Goal: Task Accomplishment & Management: Use online tool/utility

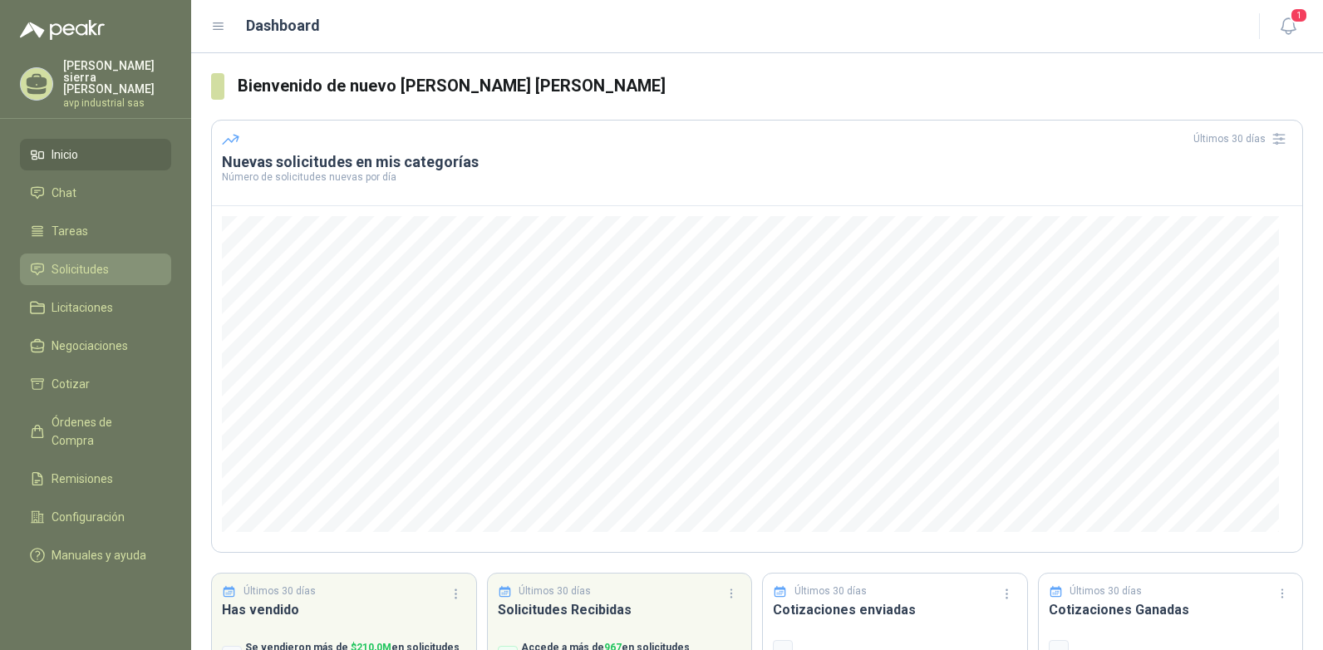
click at [87, 260] on span "Solicitudes" at bounding box center [80, 269] width 57 height 18
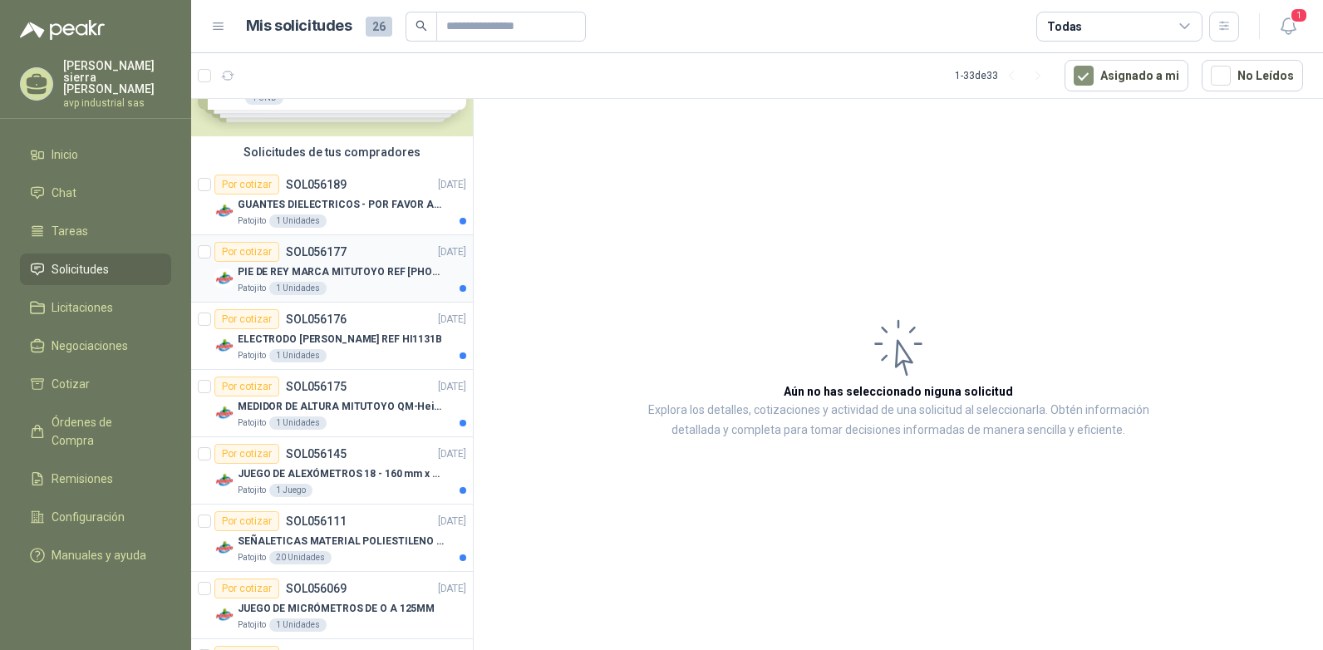
scroll to position [166, 0]
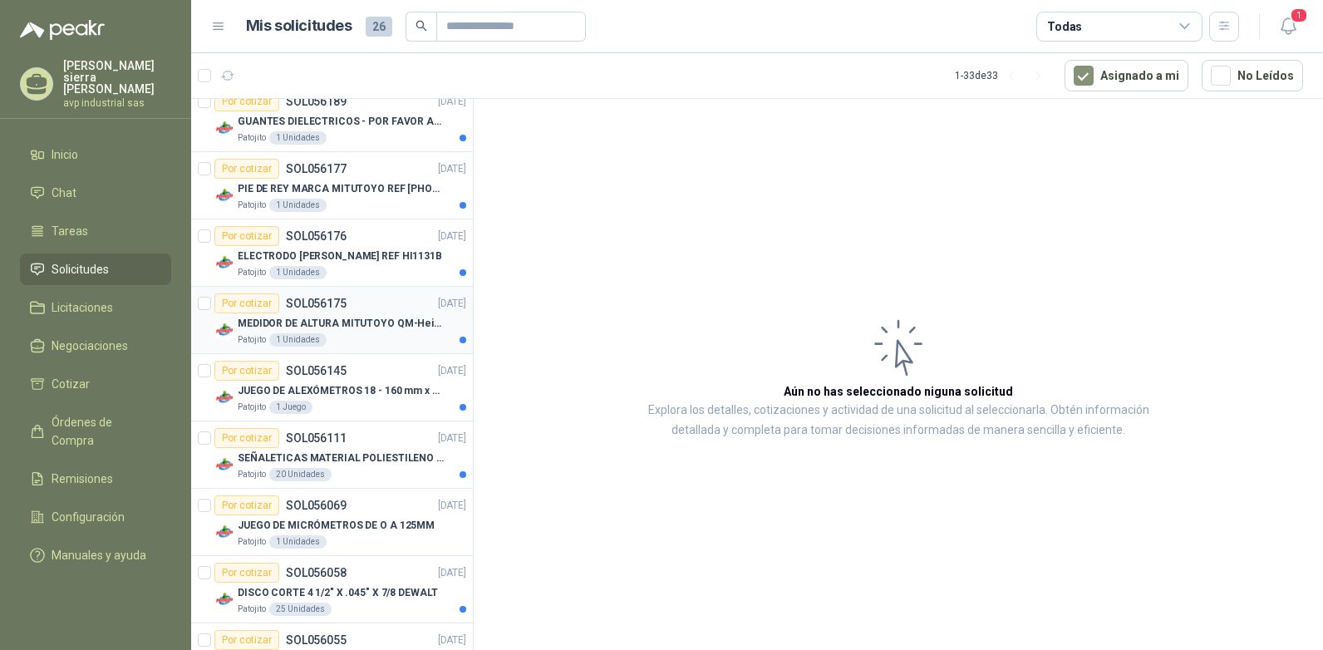
click at [313, 324] on p "MEDIDOR DE ALTURA MITUTOYO QM-Height 518-245" at bounding box center [341, 324] width 207 height 16
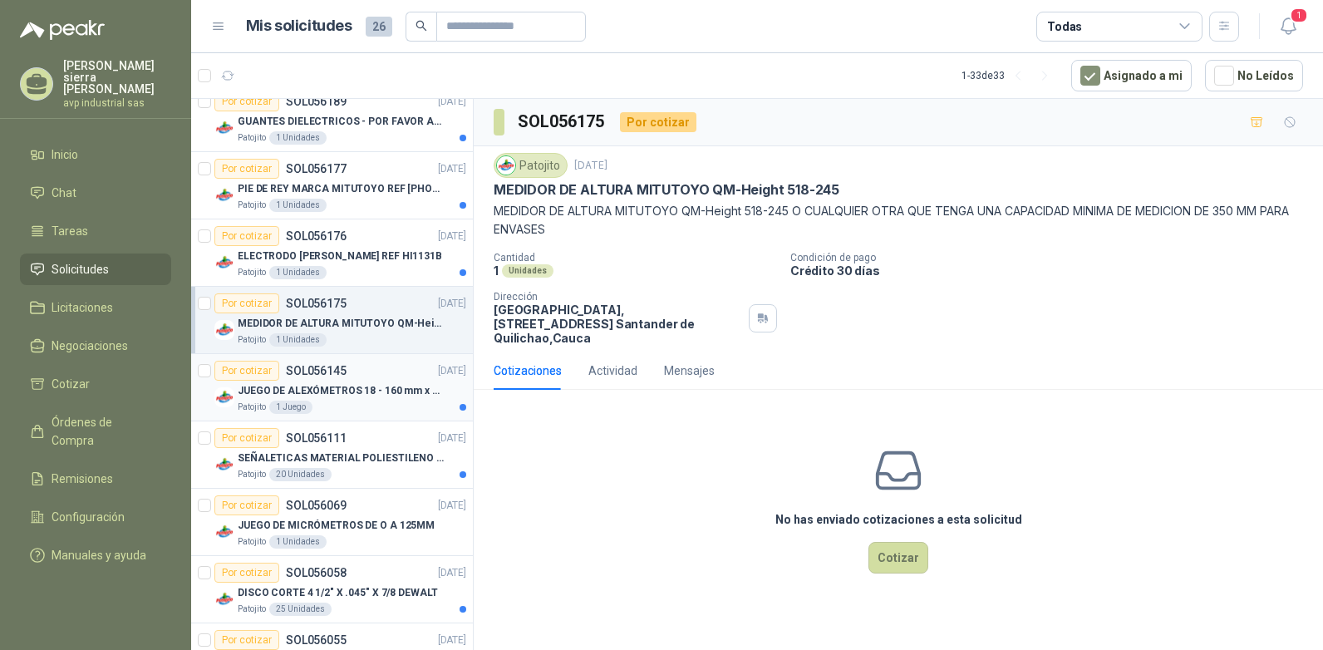
click at [334, 389] on p "JUEGO DE ALEXÓMETROS 18 - 160 mm x 0,01 mm 2824-S3" at bounding box center [341, 391] width 207 height 16
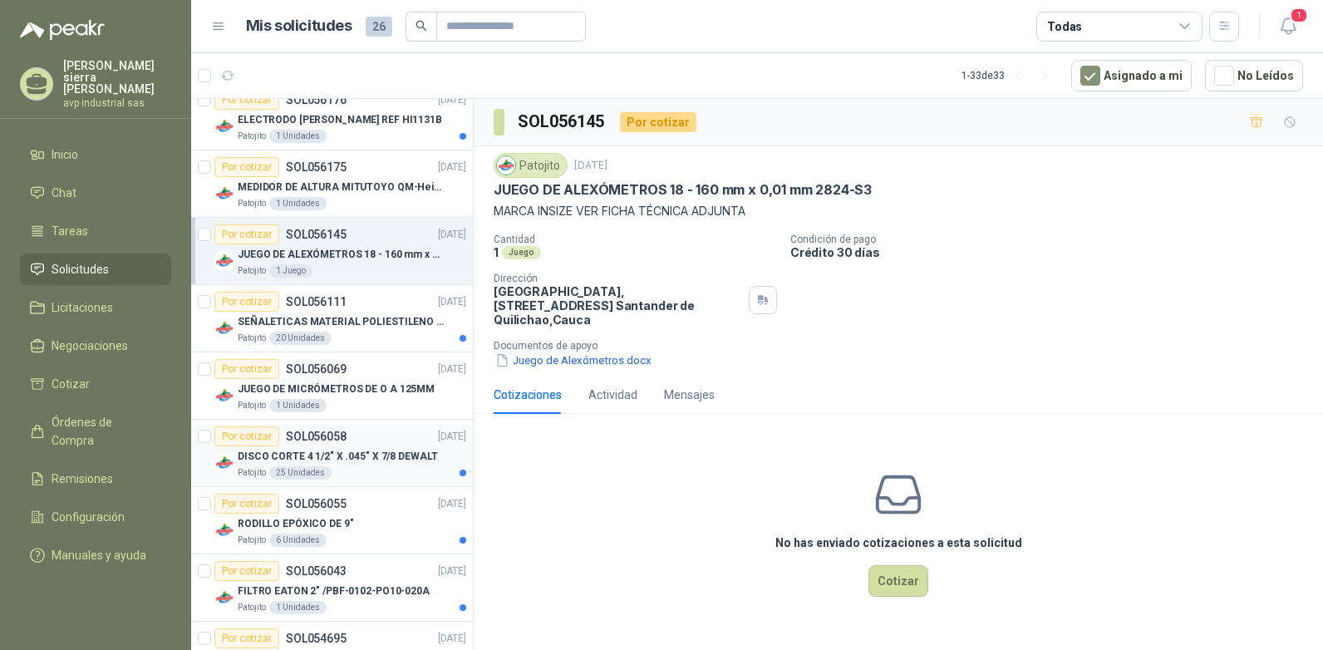
scroll to position [332, 0]
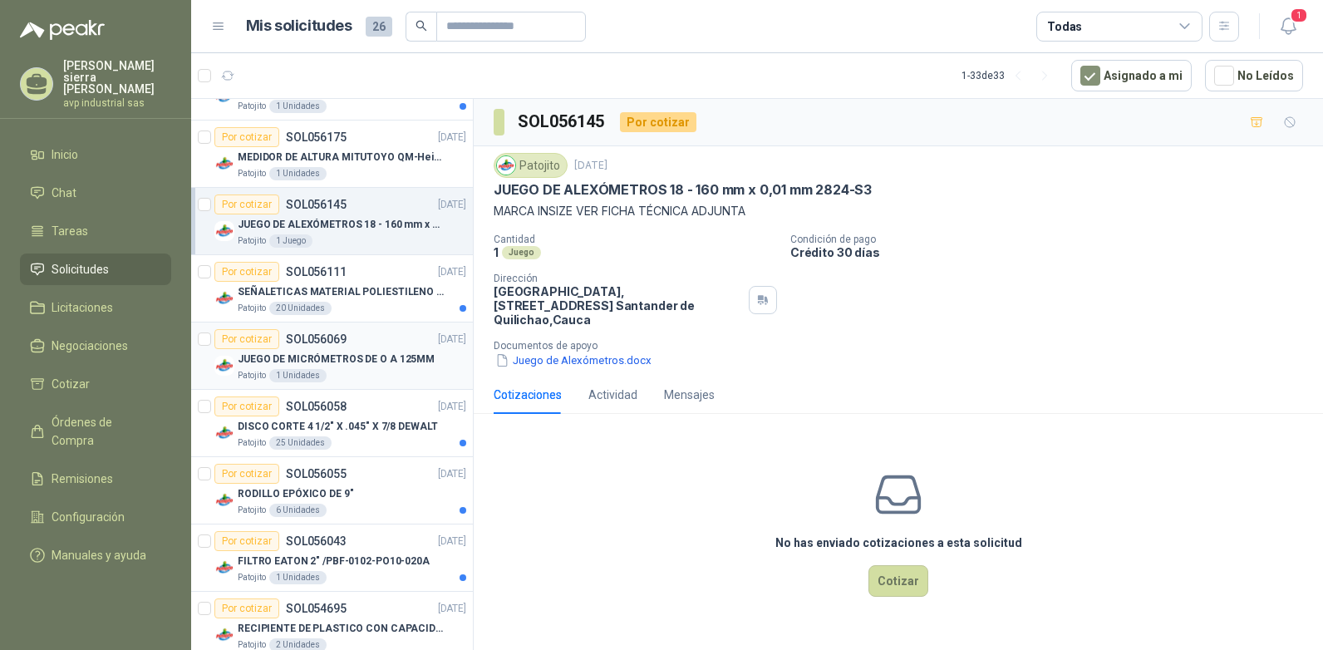
click at [338, 364] on p "JUEGO DE MICRÓMETROS DE O A 125MM" at bounding box center [336, 360] width 197 height 16
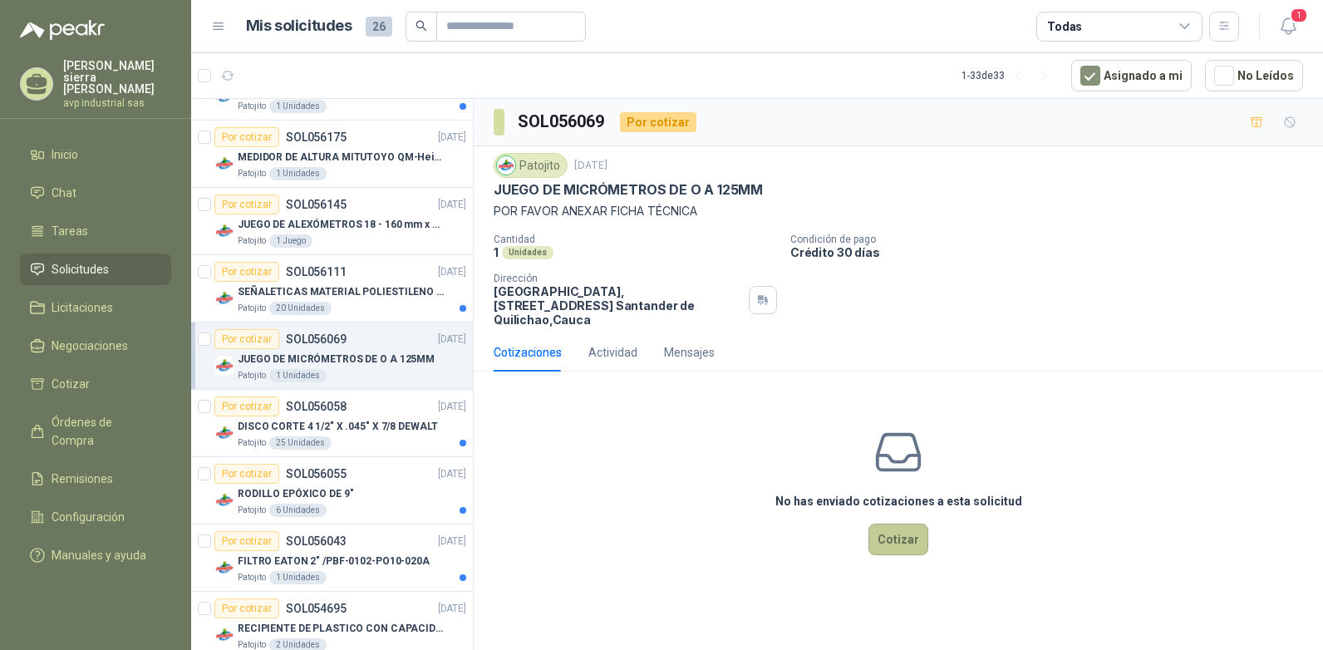
click at [894, 524] on button "Cotizar" at bounding box center [898, 540] width 60 height 32
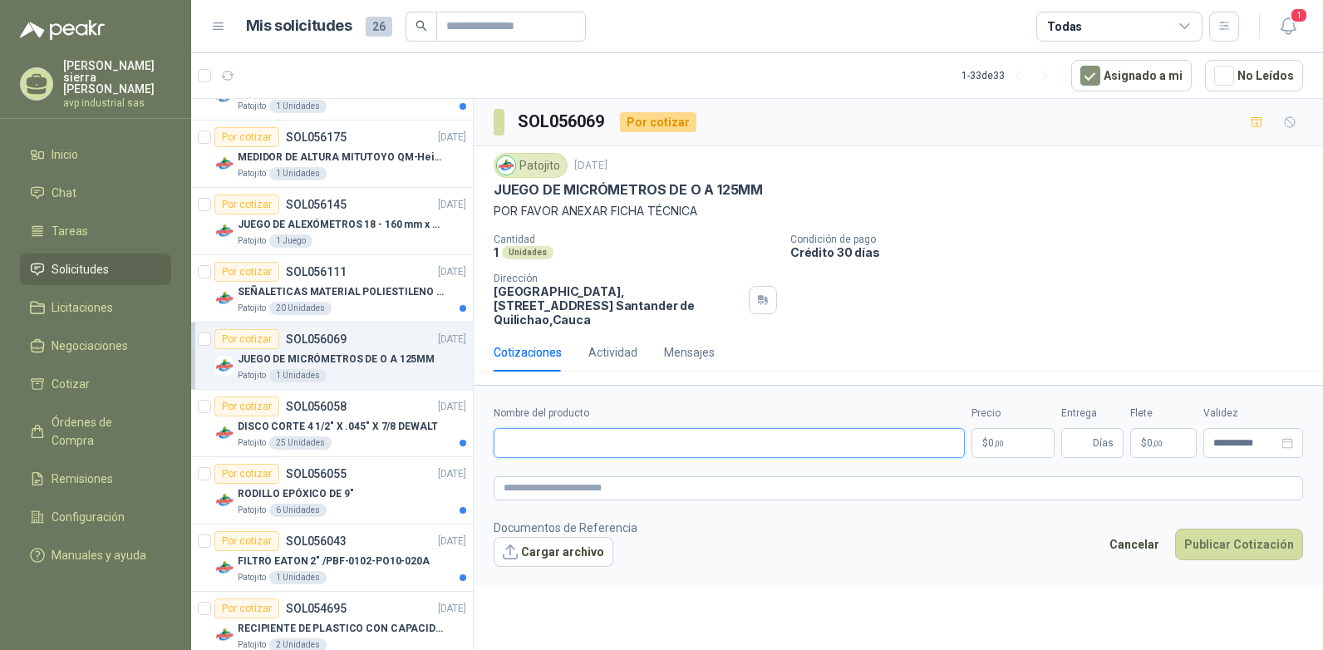
click at [755, 432] on input "Nombre del producto" at bounding box center [729, 443] width 471 height 30
type input "**********"
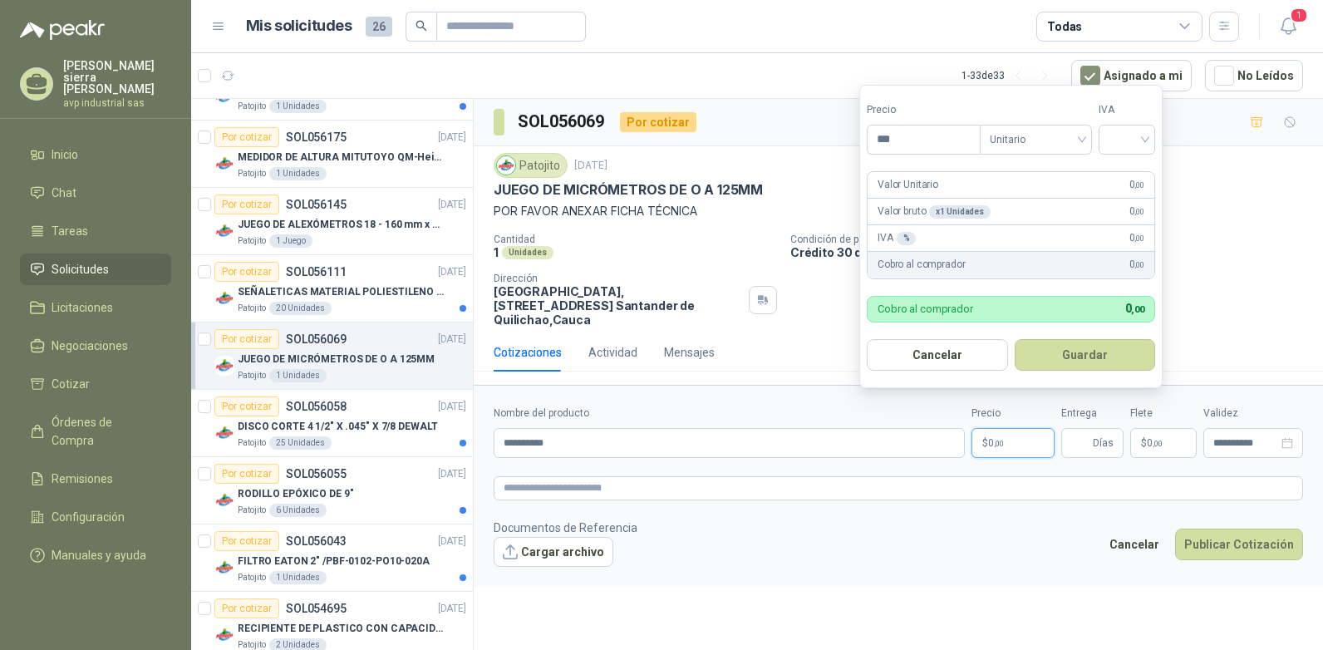
click at [1027, 434] on p "$ 0 ,00" at bounding box center [1013, 443] width 83 height 30
type input "**********"
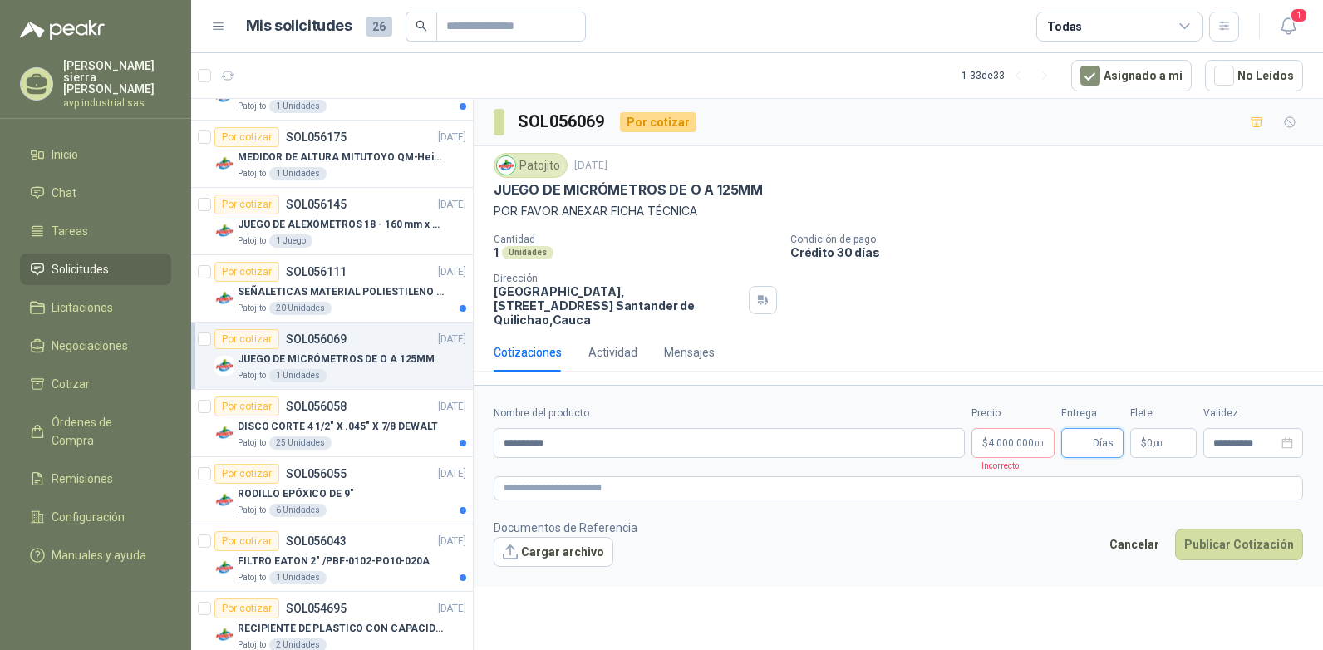
click at [1086, 429] on input "Entrega" at bounding box center [1080, 443] width 18 height 28
type input "**"
click at [1270, 438] on input "**********" at bounding box center [1245, 443] width 65 height 11
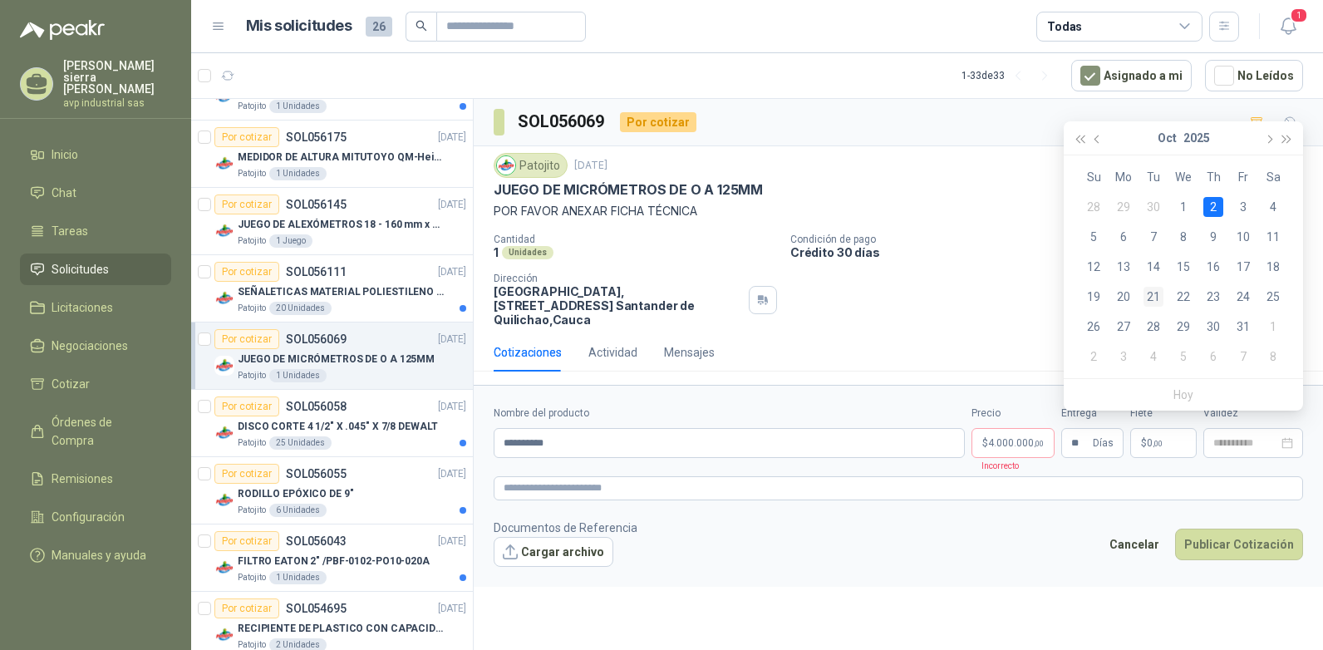
click at [1152, 293] on div "21" at bounding box center [1154, 297] width 20 height 20
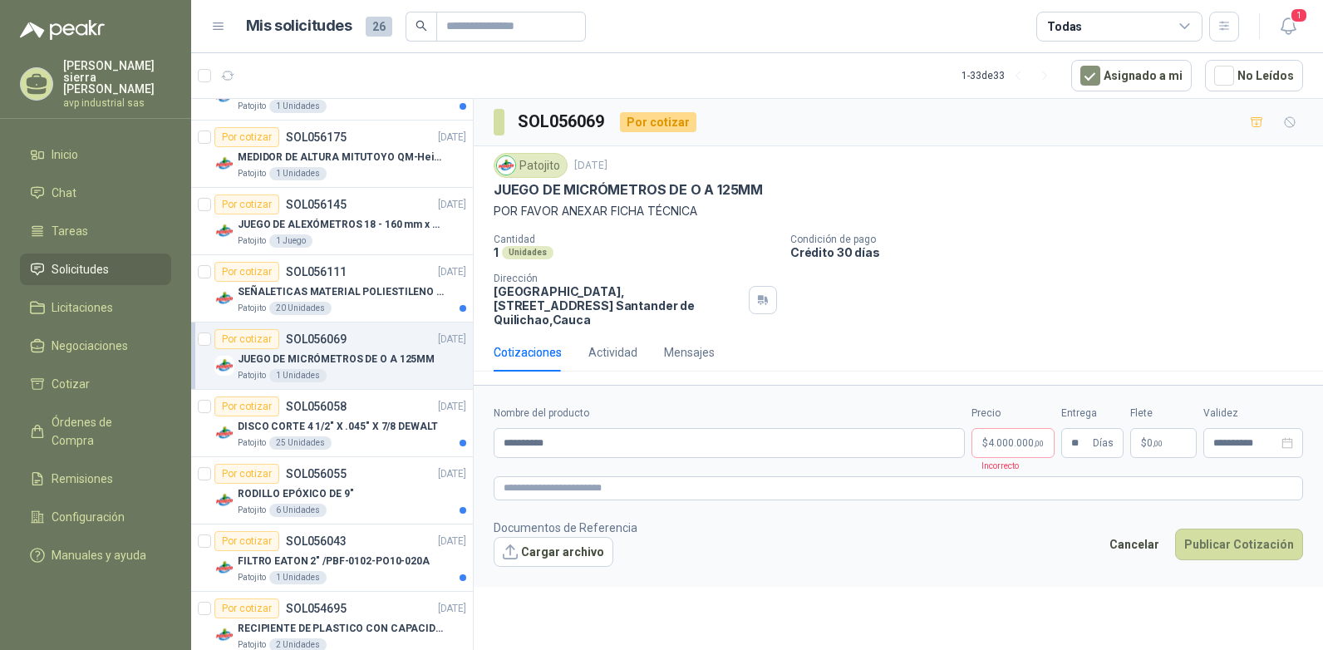
type input "**********"
click at [569, 538] on button "Cargar archivo" at bounding box center [554, 552] width 120 height 30
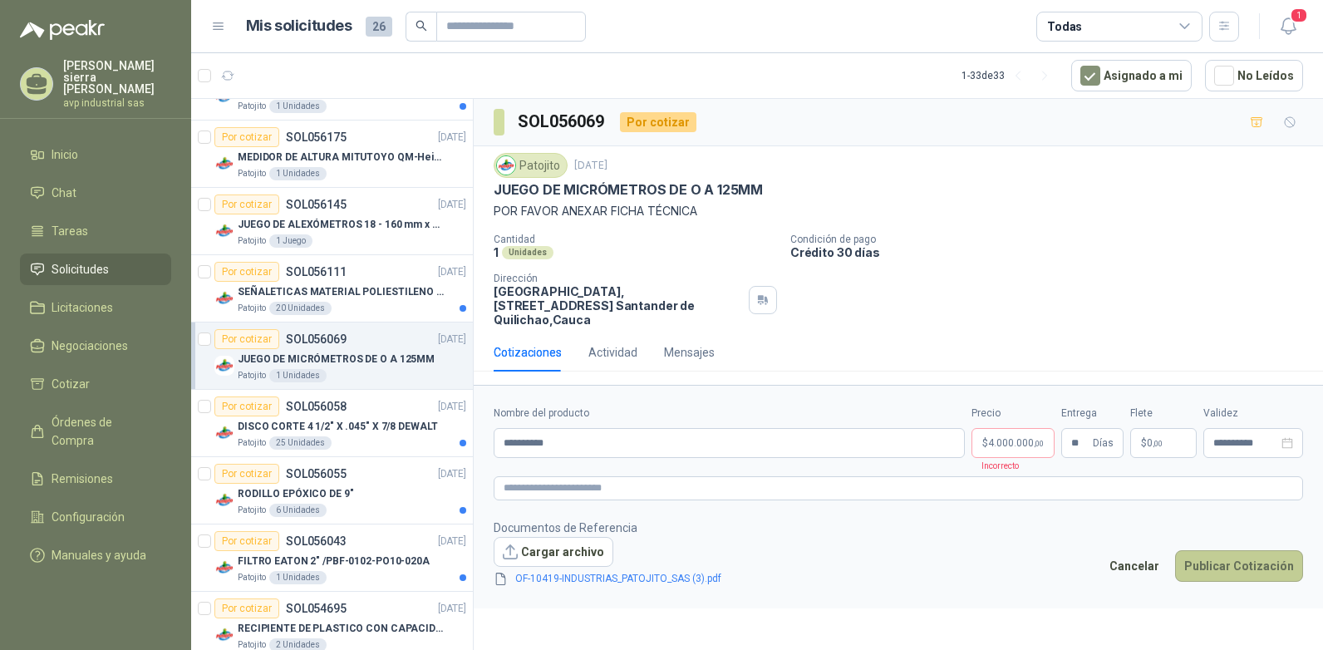
click at [1203, 550] on button "Publicar Cotización" at bounding box center [1239, 566] width 128 height 32
click at [1245, 558] on button "Publicar Cotización" at bounding box center [1239, 566] width 128 height 32
click at [1026, 438] on p "$ 4.000.000 ,00" at bounding box center [1013, 443] width 83 height 30
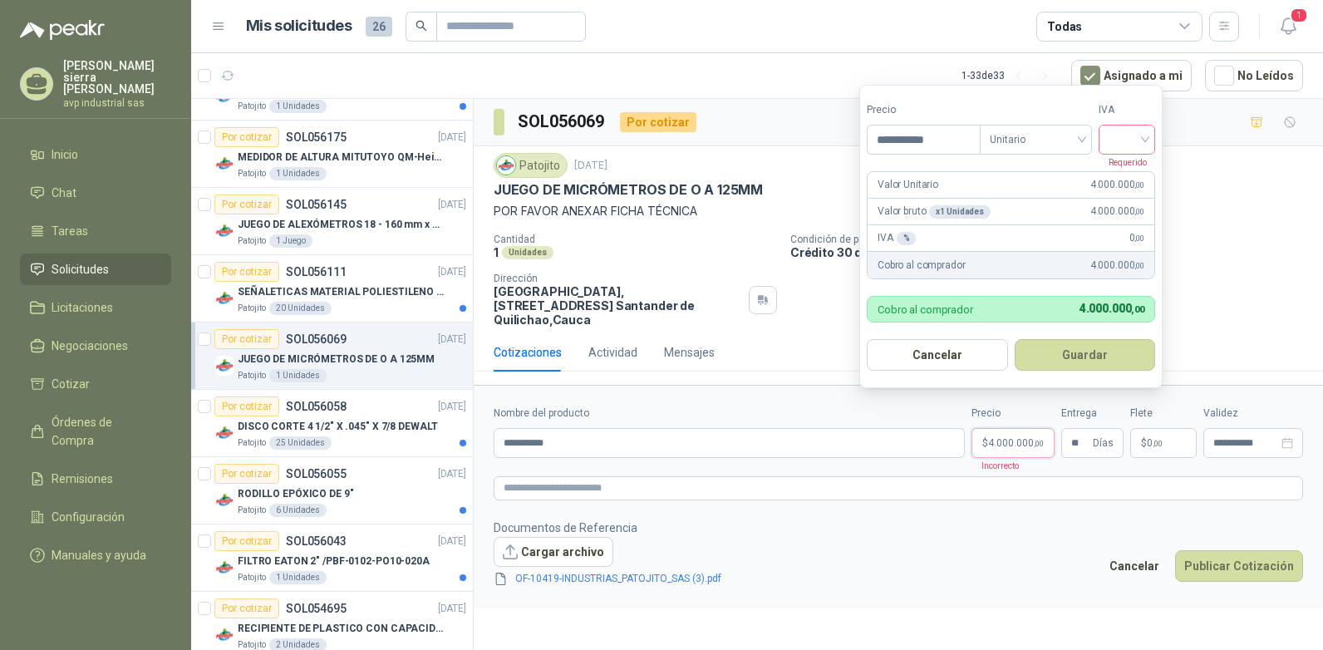
click at [1145, 138] on input "search" at bounding box center [1127, 137] width 37 height 25
click at [1132, 167] on div "19%" at bounding box center [1130, 174] width 31 height 18
click at [1090, 354] on button "Guardar" at bounding box center [1087, 355] width 143 height 32
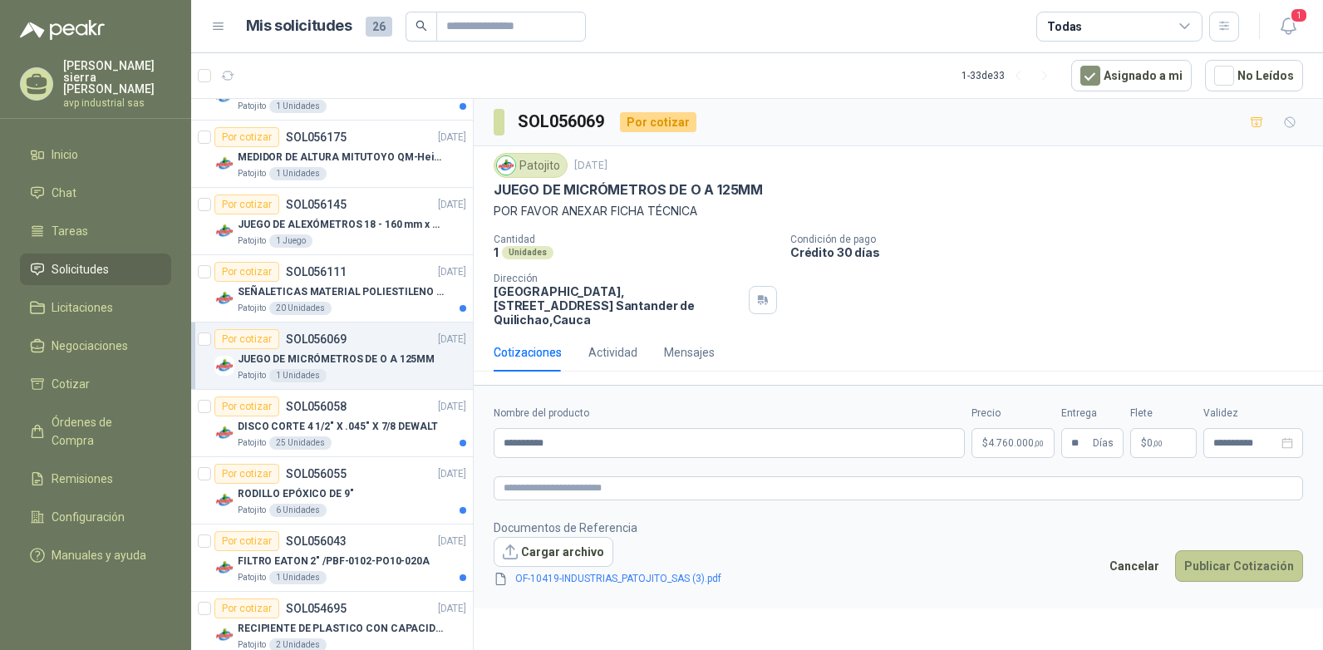
click at [1221, 550] on button "Publicar Cotización" at bounding box center [1239, 566] width 128 height 32
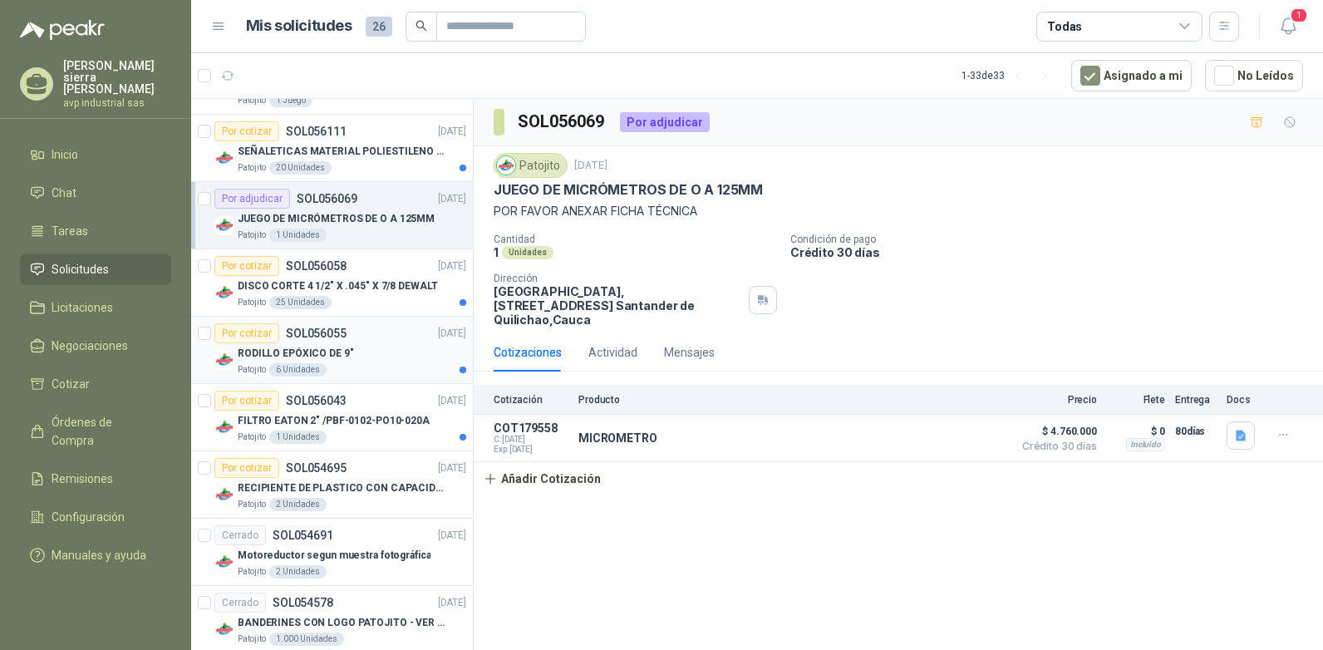
scroll to position [499, 0]
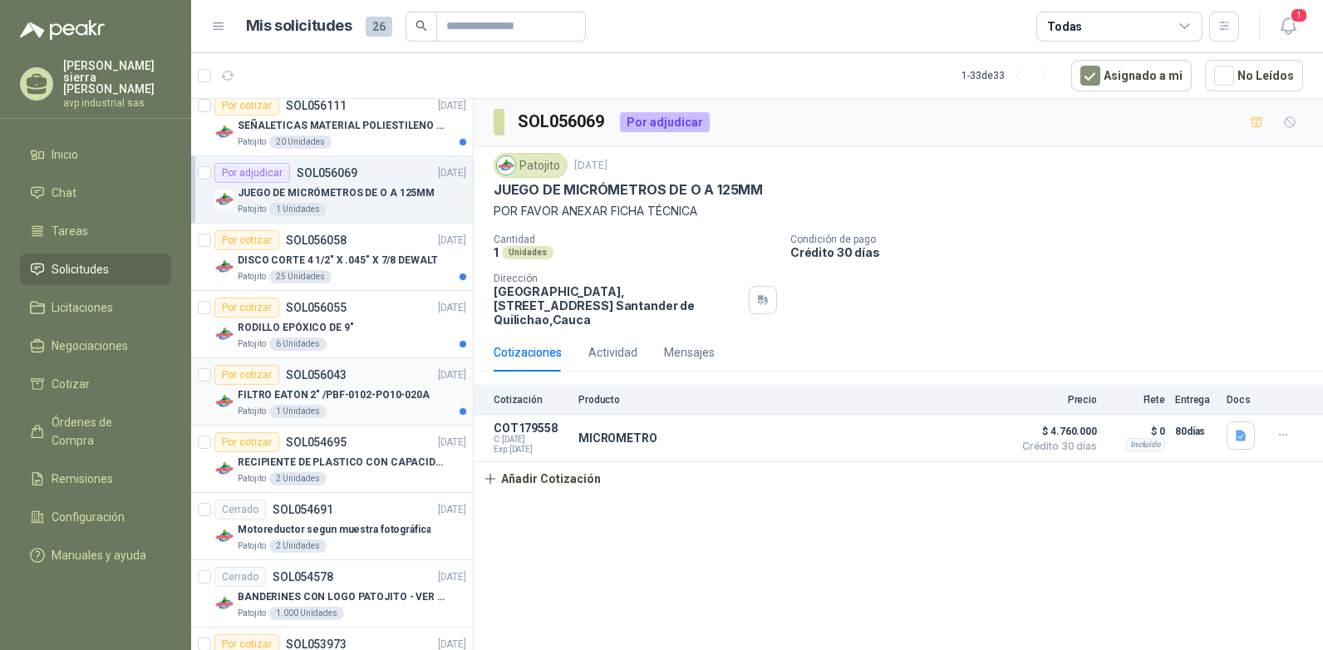
click at [302, 396] on p "FILTRO EATON 2" /PBF-0102-PO10-020A" at bounding box center [334, 395] width 192 height 16
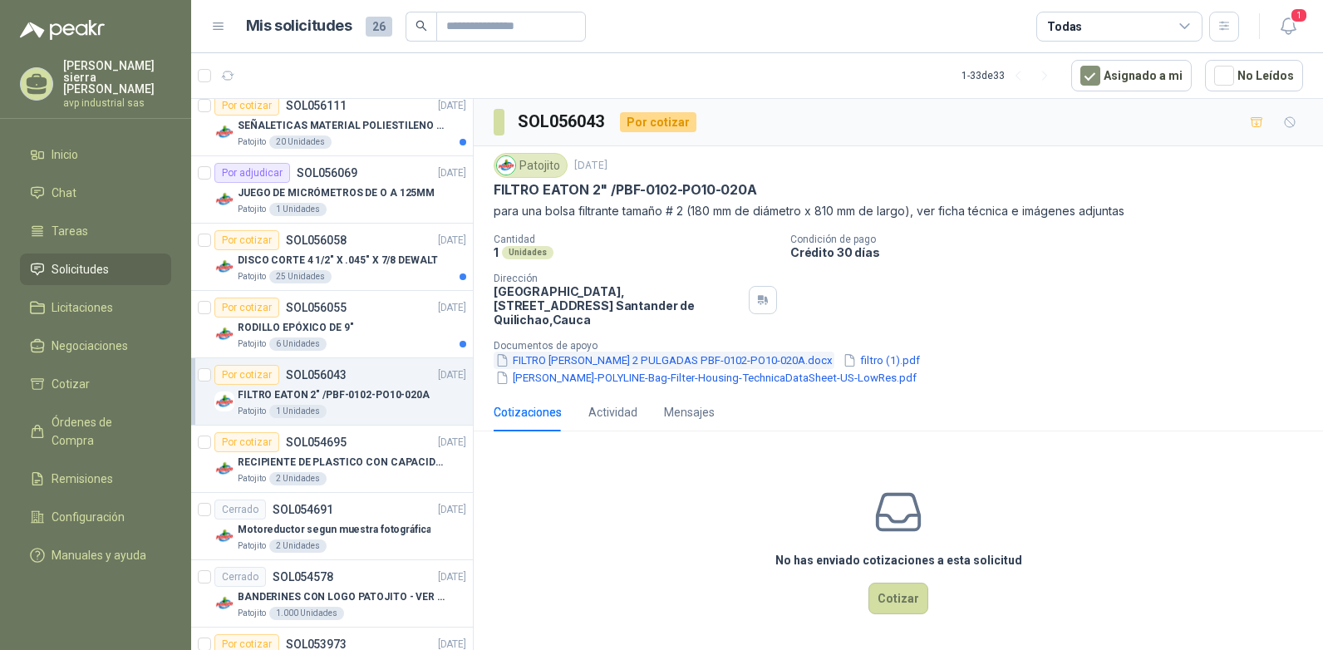
click at [567, 352] on button "FILTRO EATON 2 PULGADAS PBF-0102-PO10-020A.docx" at bounding box center [664, 360] width 341 height 17
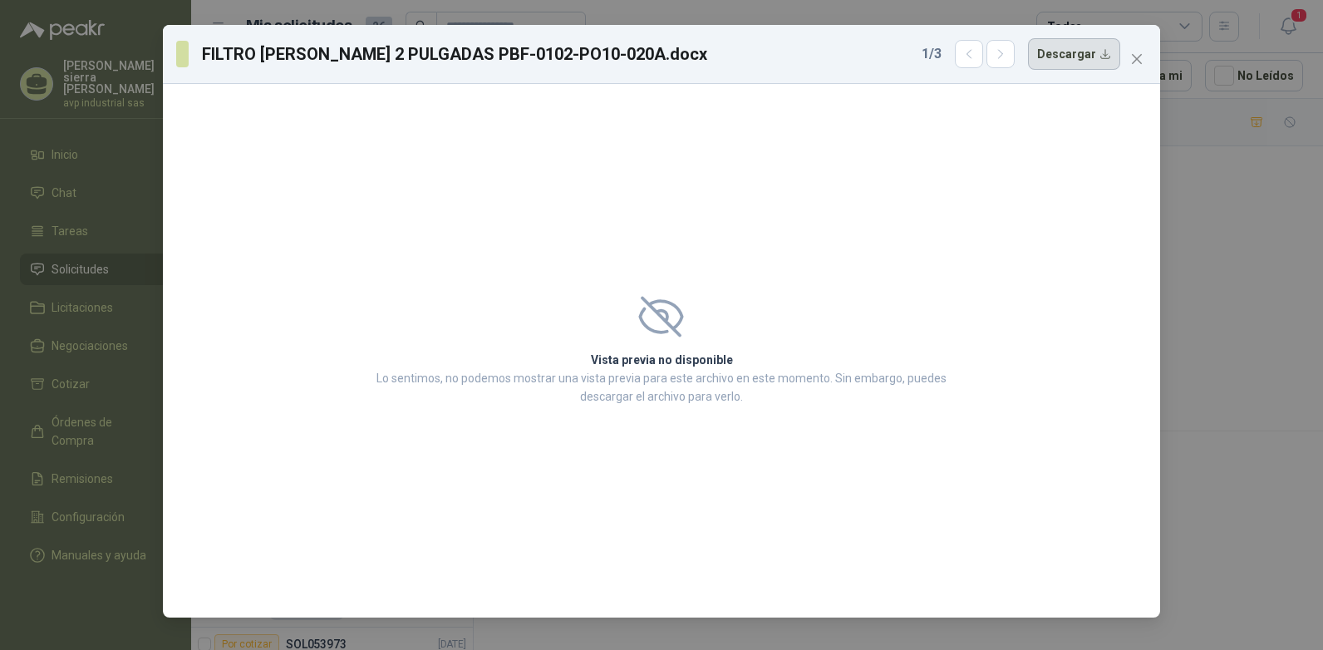
click at [1109, 47] on button "Descargar" at bounding box center [1074, 54] width 92 height 32
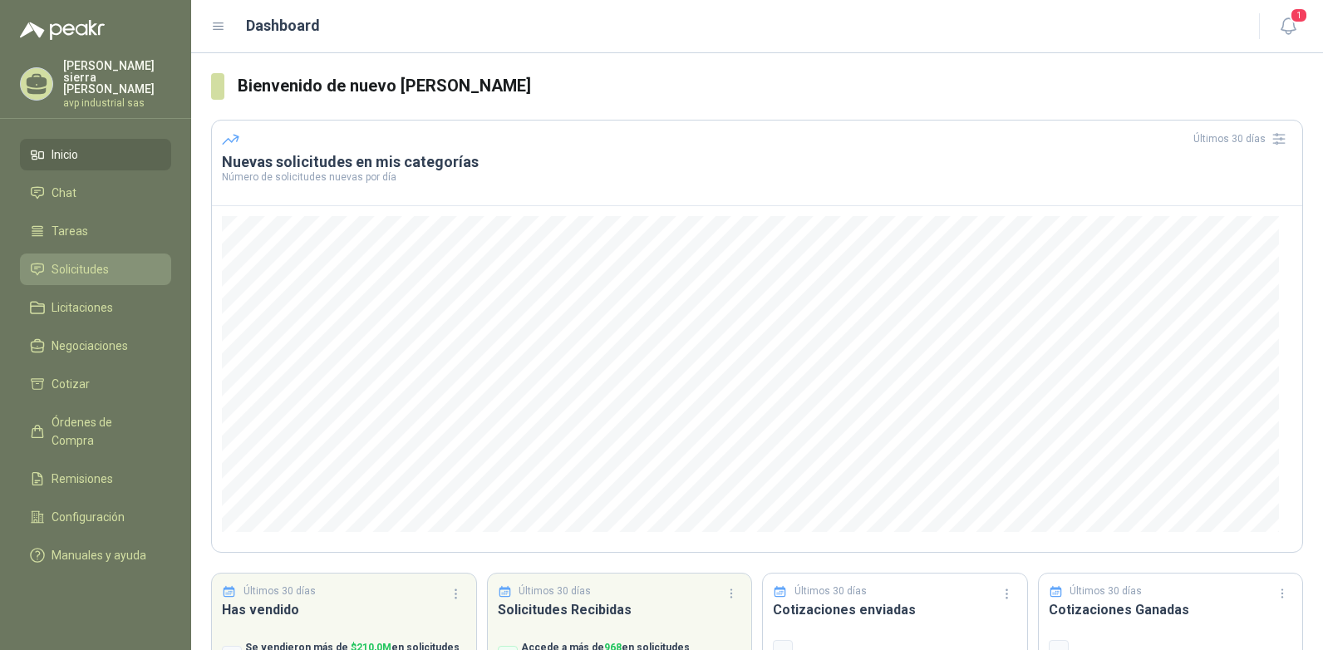
click at [93, 260] on span "Solicitudes" at bounding box center [80, 269] width 57 height 18
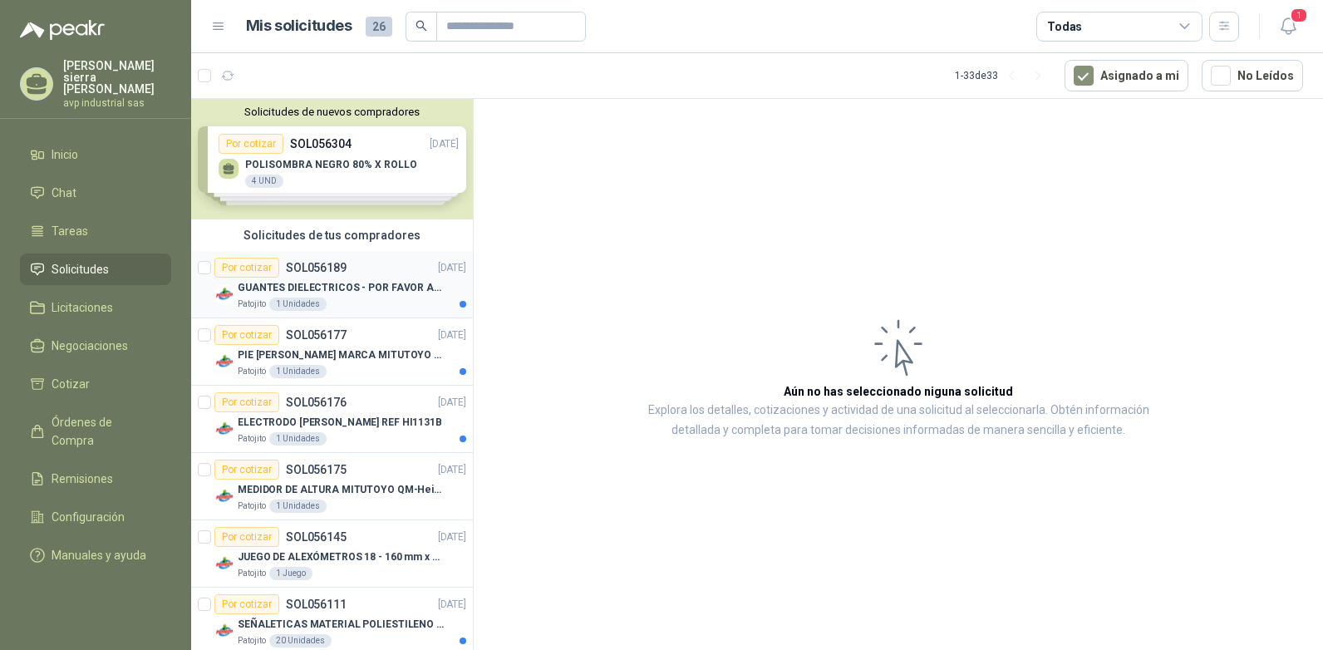
click at [306, 287] on p "GUANTES DIELECTRICOS - POR FAVOR ADJUNTAR SU FICHA TECNICA" at bounding box center [341, 288] width 207 height 16
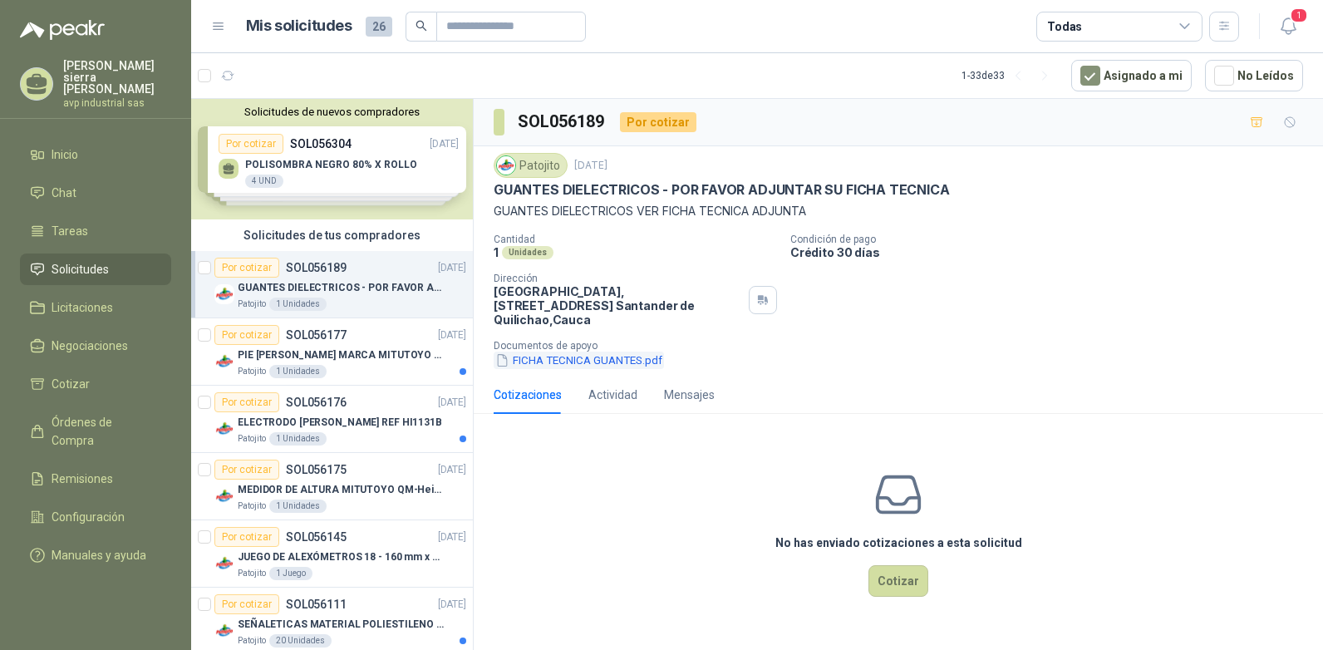
click at [602, 352] on button "FICHA TECNICA GUANTES.pdf" at bounding box center [579, 360] width 170 height 17
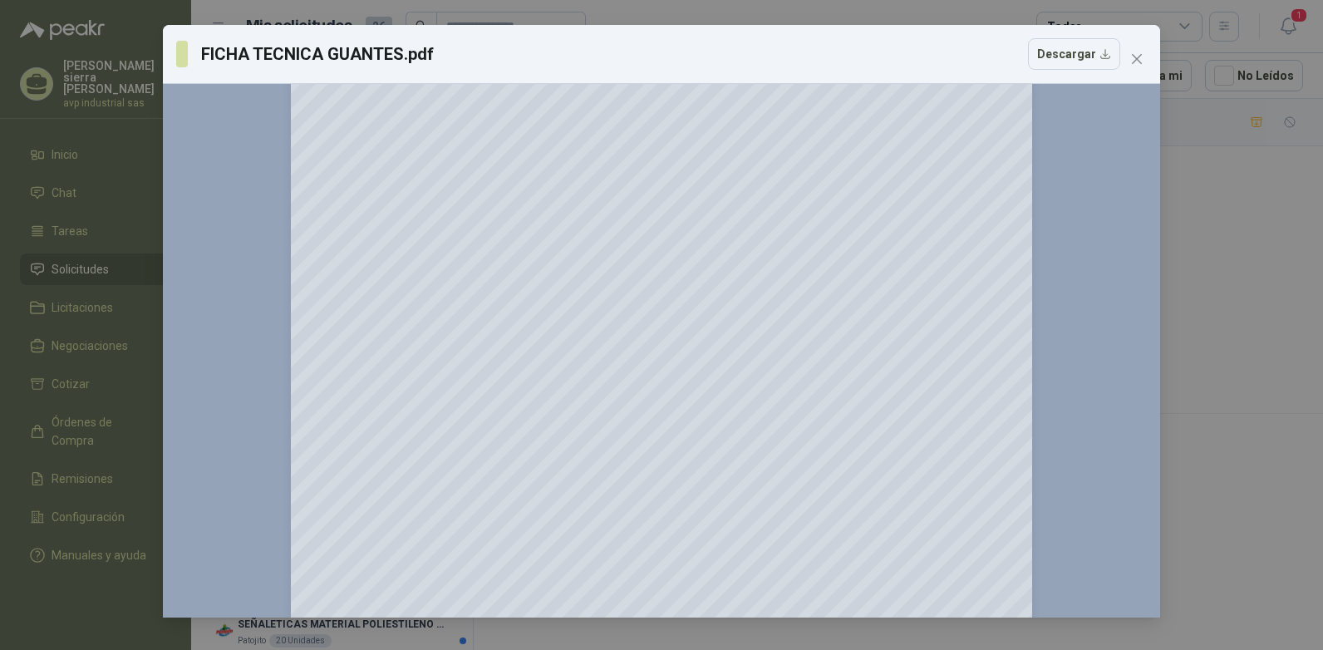
scroll to position [1163, 0]
click at [1139, 57] on icon "close" at bounding box center [1137, 59] width 10 height 10
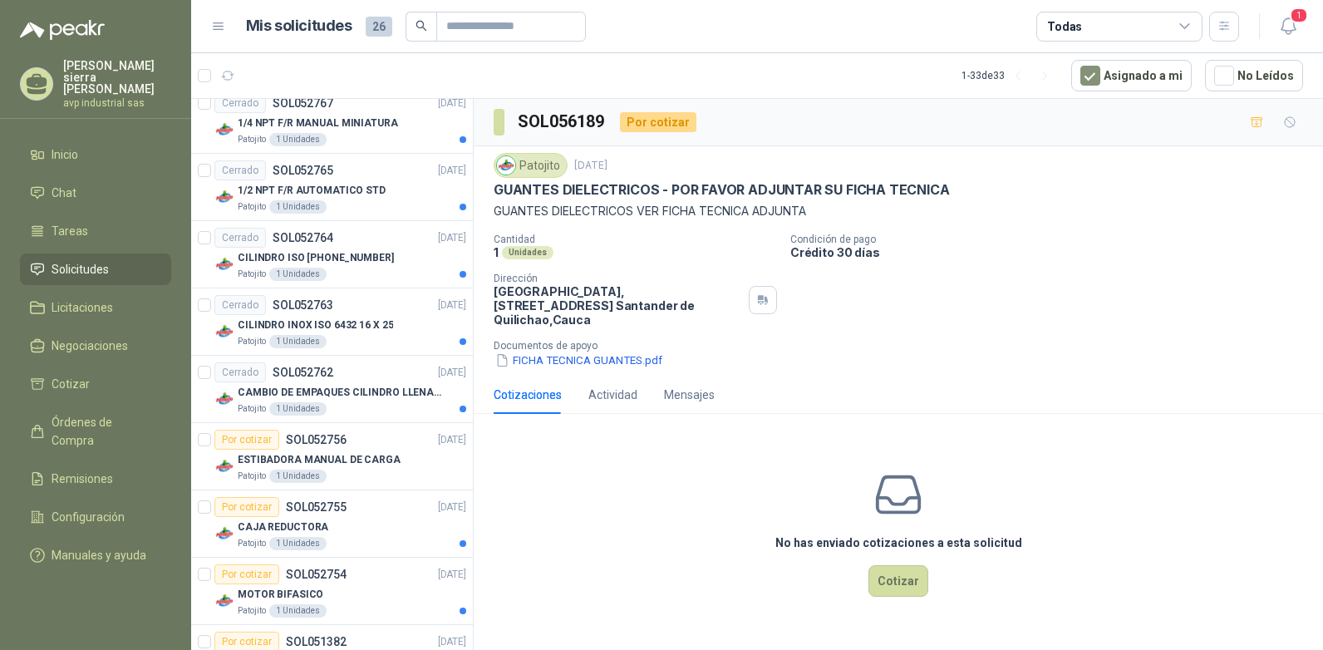
scroll to position [1579, 0]
click at [310, 458] on p "ESTIBADORA MANUAL DE CARGA" at bounding box center [319, 459] width 163 height 16
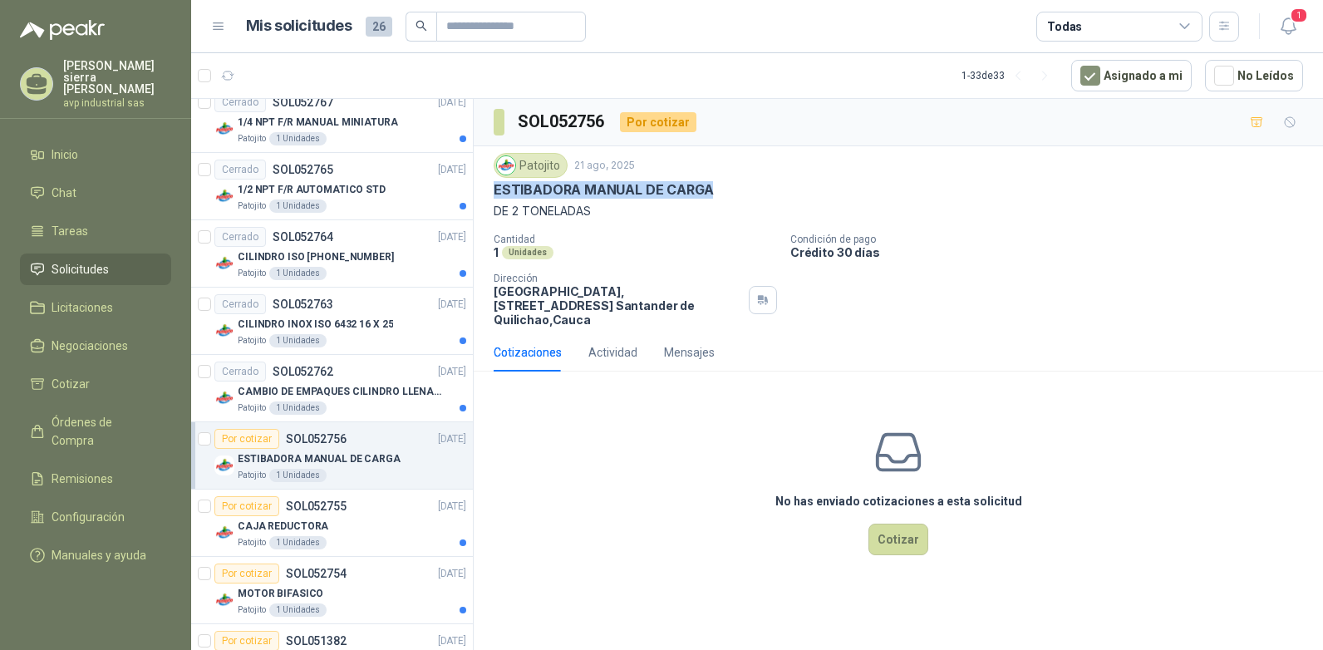
drag, startPoint x: 494, startPoint y: 185, endPoint x: 707, endPoint y: 191, distance: 212.8
click at [707, 191] on p "ESTIBADORA MANUAL DE CARGA" at bounding box center [603, 189] width 219 height 17
copy p "ESTIBADORA MANUAL DE CARGA"
click at [715, 449] on div "No has enviado cotizaciones a esta solicitud Cotizar" at bounding box center [898, 491] width 849 height 212
click at [901, 532] on button "Cotizar" at bounding box center [898, 540] width 60 height 32
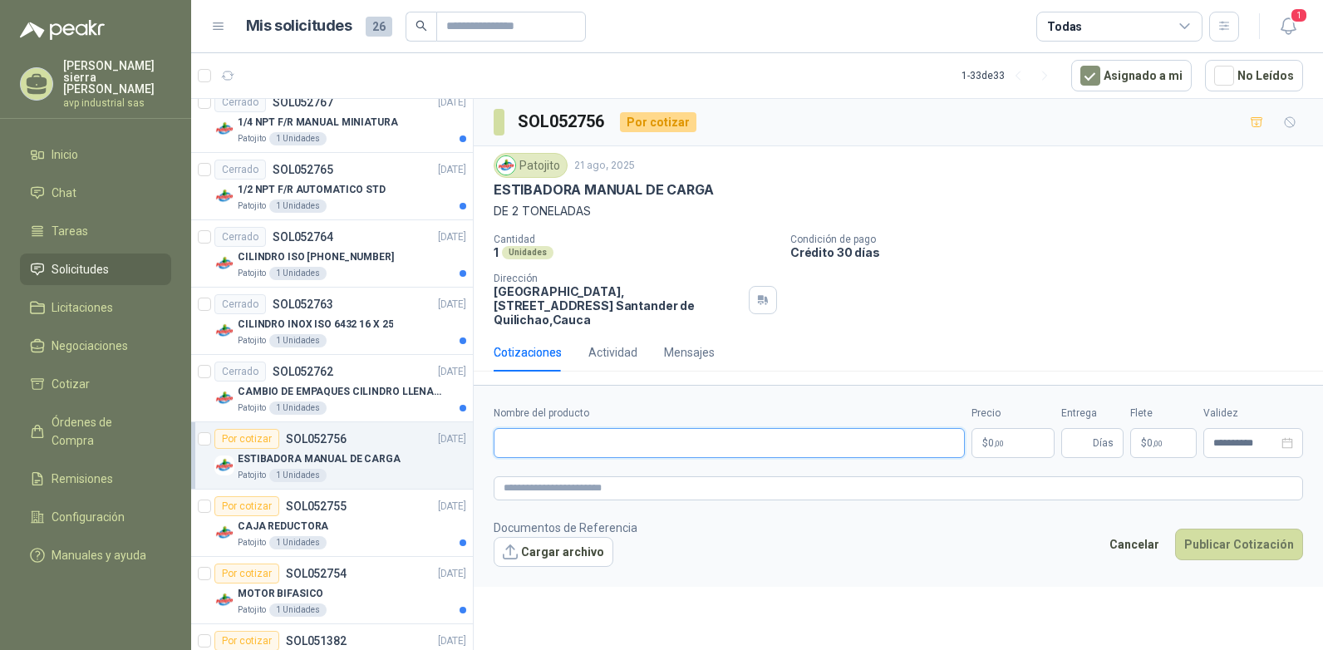
click at [709, 432] on input "Nombre del producto" at bounding box center [729, 443] width 471 height 30
type input "**********"
click at [1031, 431] on p "$ 0 ,00" at bounding box center [1013, 443] width 83 height 30
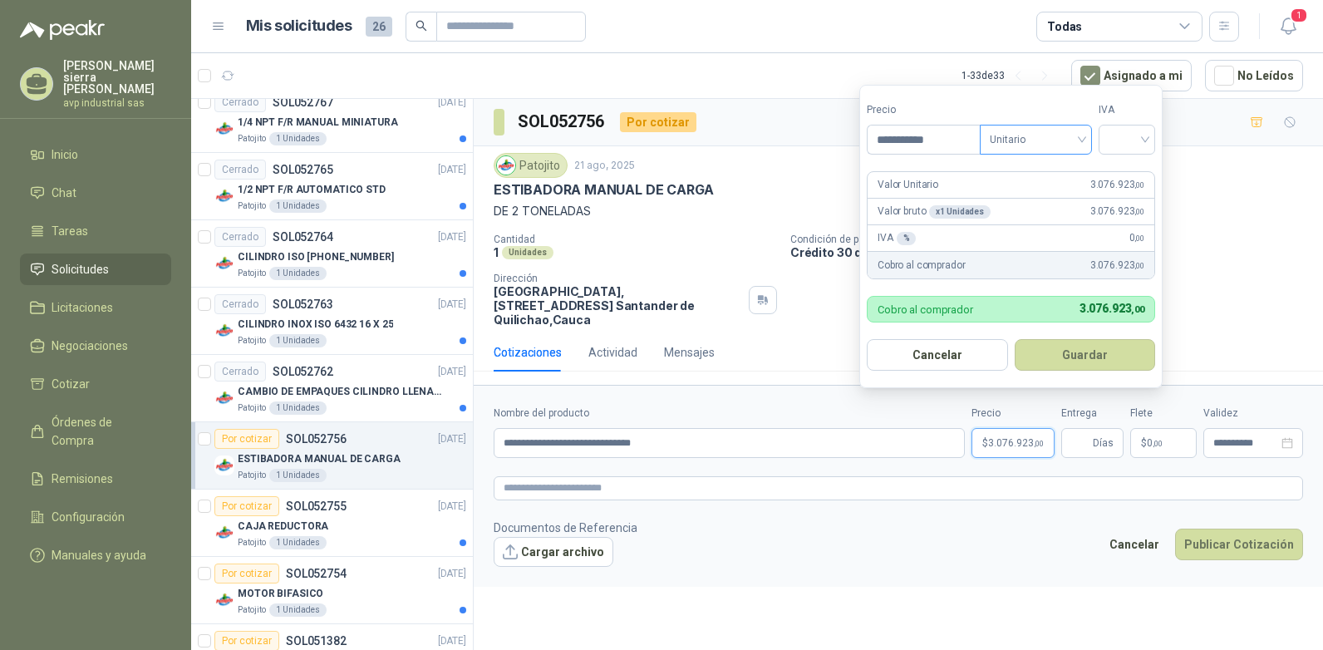
click at [1082, 140] on span "Unitario" at bounding box center [1036, 139] width 92 height 25
type input "**********"
click at [1057, 168] on div "Unitario" at bounding box center [1039, 174] width 86 height 18
click at [1144, 143] on input "search" at bounding box center [1127, 137] width 37 height 25
click at [1139, 172] on div "19%" at bounding box center [1130, 174] width 31 height 18
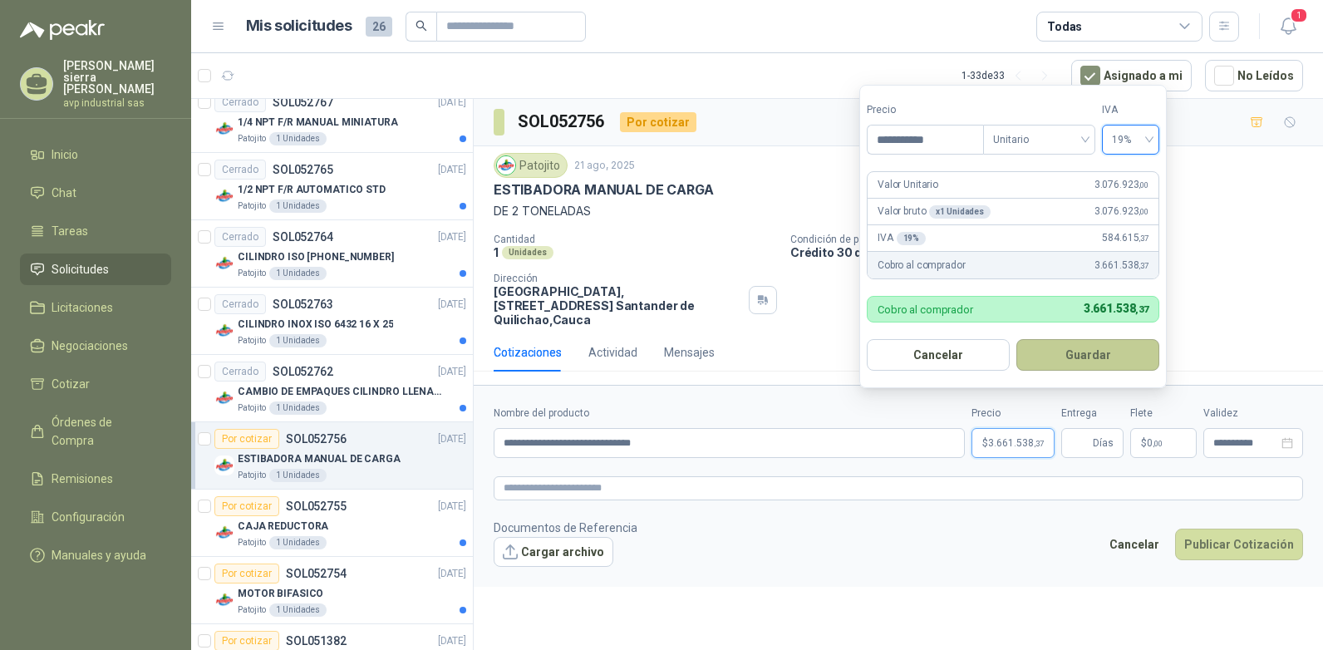
click at [1083, 352] on button "Guardar" at bounding box center [1087, 355] width 143 height 32
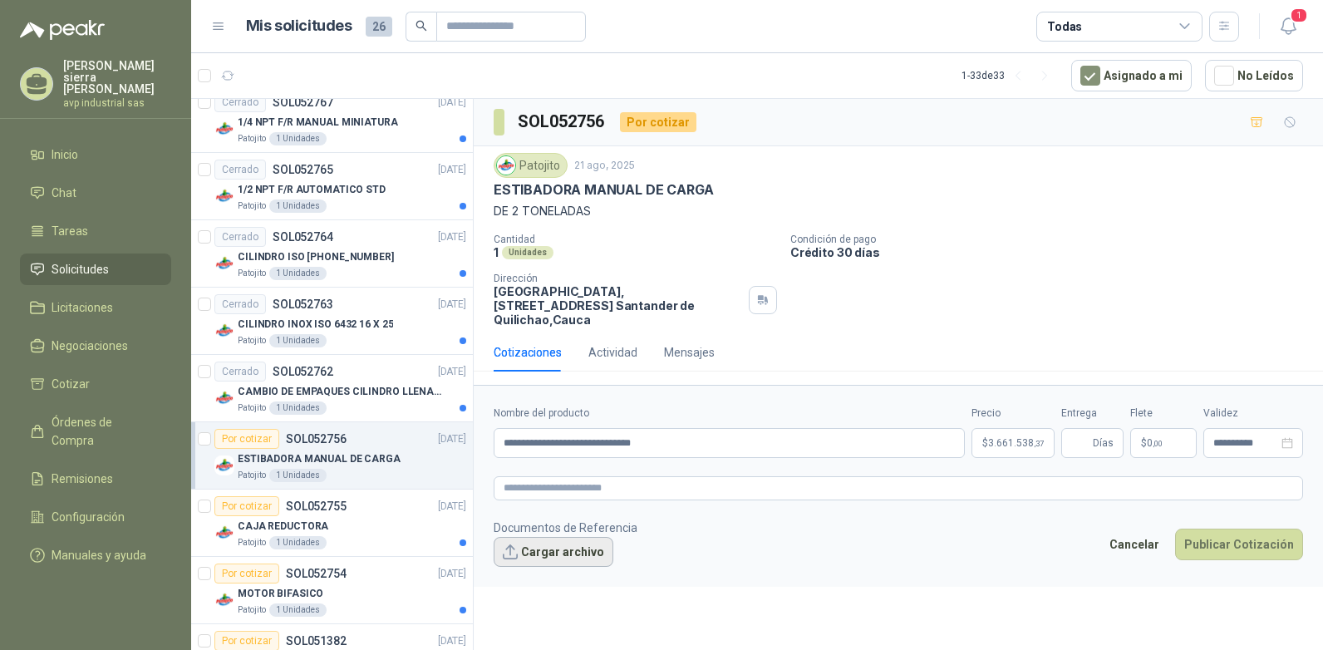
click at [555, 540] on button "Cargar archivo" at bounding box center [554, 552] width 120 height 30
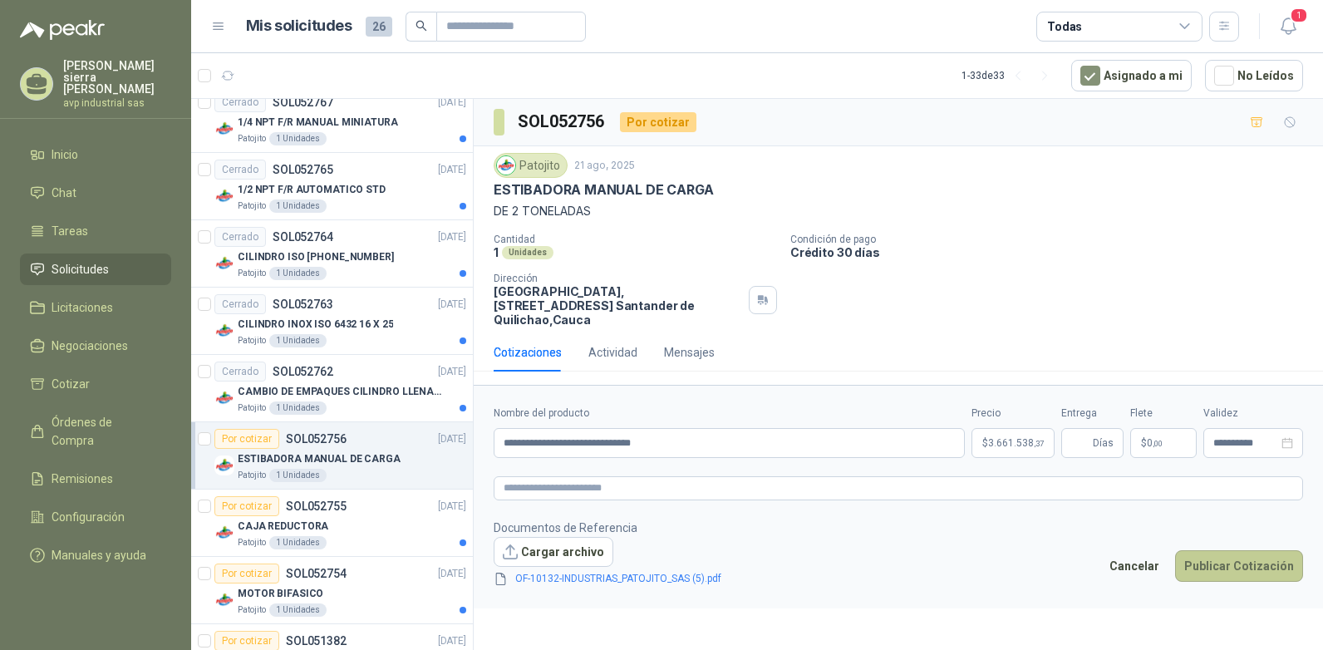
click at [1218, 553] on button "Publicar Cotización" at bounding box center [1239, 566] width 128 height 32
type input "*"
click at [1242, 552] on button "Publicar Cotización" at bounding box center [1239, 566] width 128 height 32
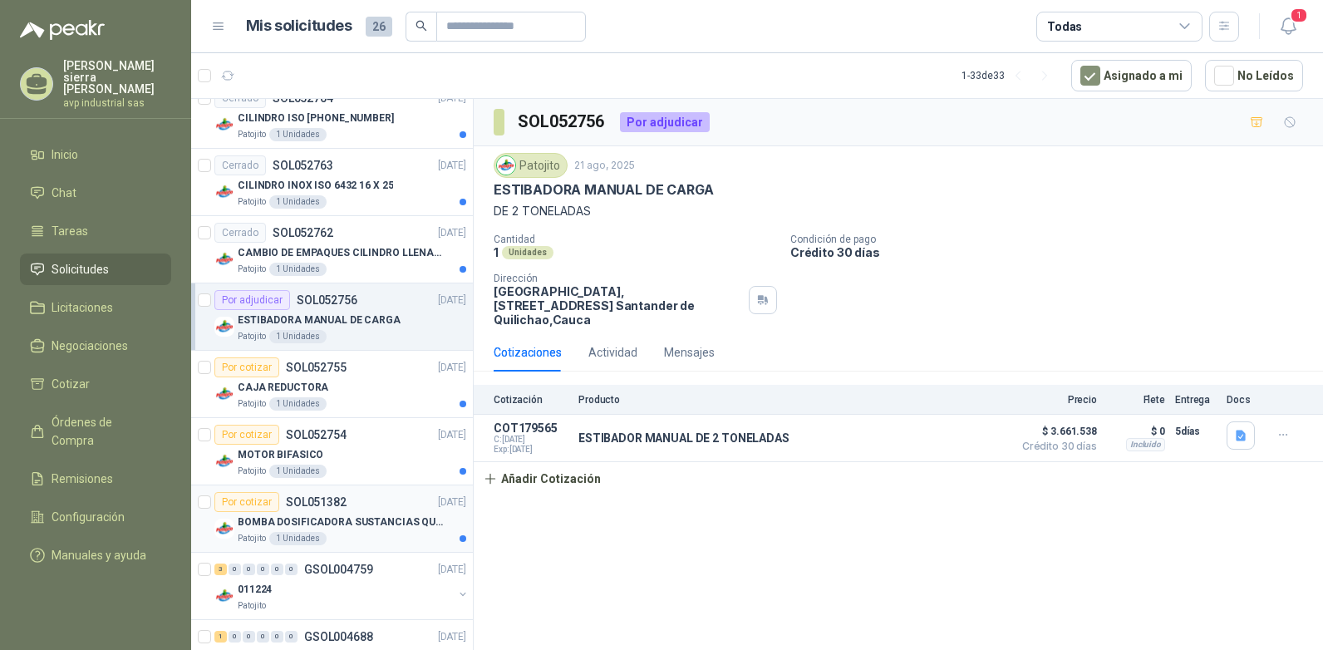
scroll to position [1745, 0]
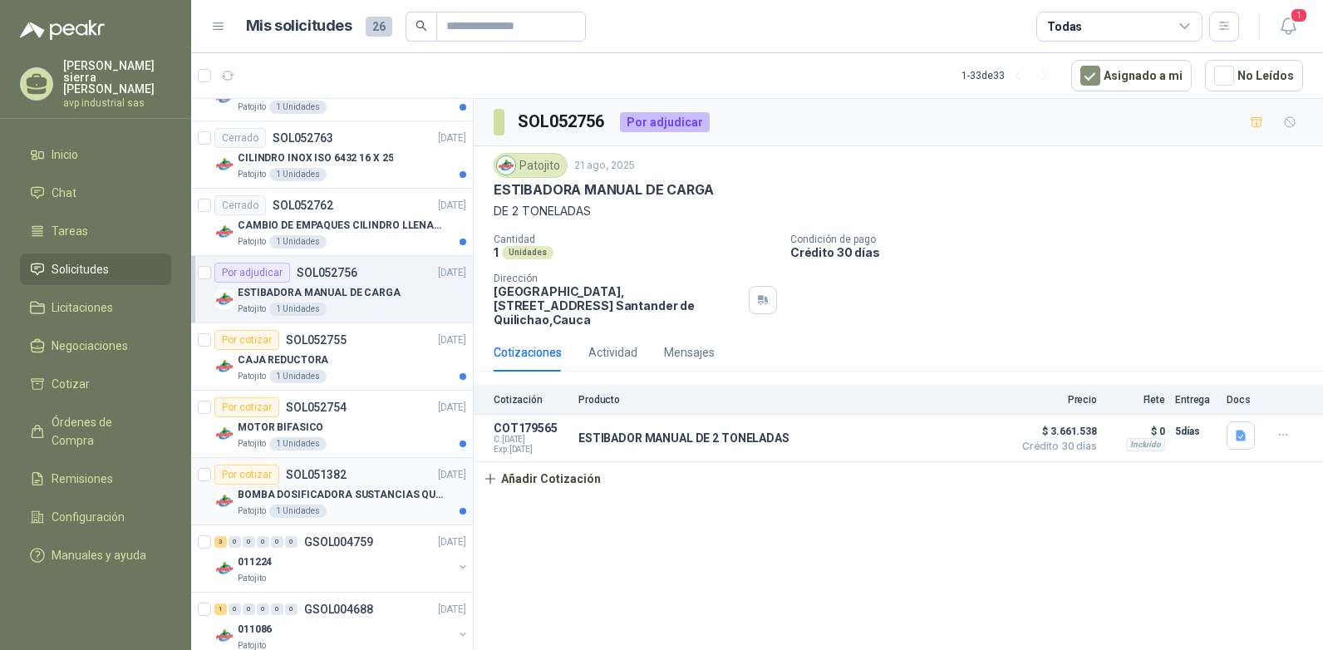
click at [336, 494] on p "BOMBA DOSIFICADORA SUSTANCIAS QUIMICAS" at bounding box center [341, 495] width 207 height 16
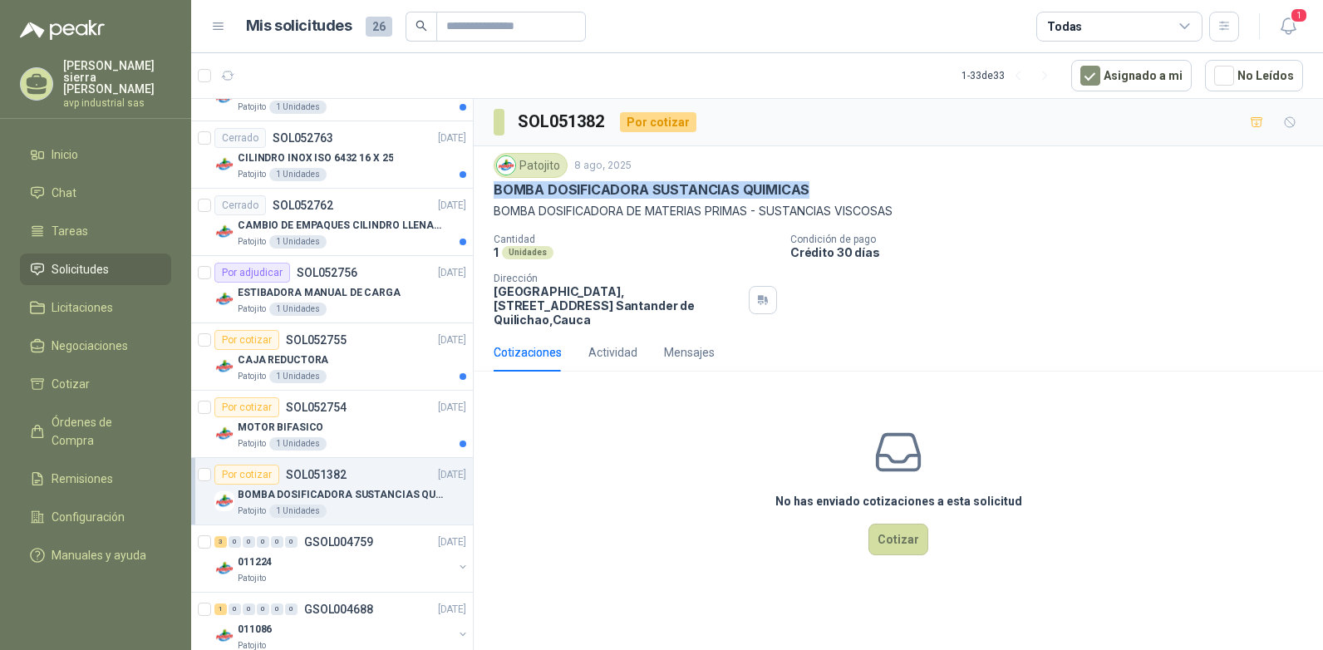
drag, startPoint x: 494, startPoint y: 188, endPoint x: 807, endPoint y: 192, distance: 313.3
click at [807, 192] on div "BOMBA DOSIFICADORA SUSTANCIAS QUIMICAS" at bounding box center [898, 189] width 809 height 17
drag, startPoint x: 807, startPoint y: 192, endPoint x: 785, endPoint y: 187, distance: 22.2
copy p "BOMBA DOSIFICADORA SUSTANCIAS QUIMICAS"
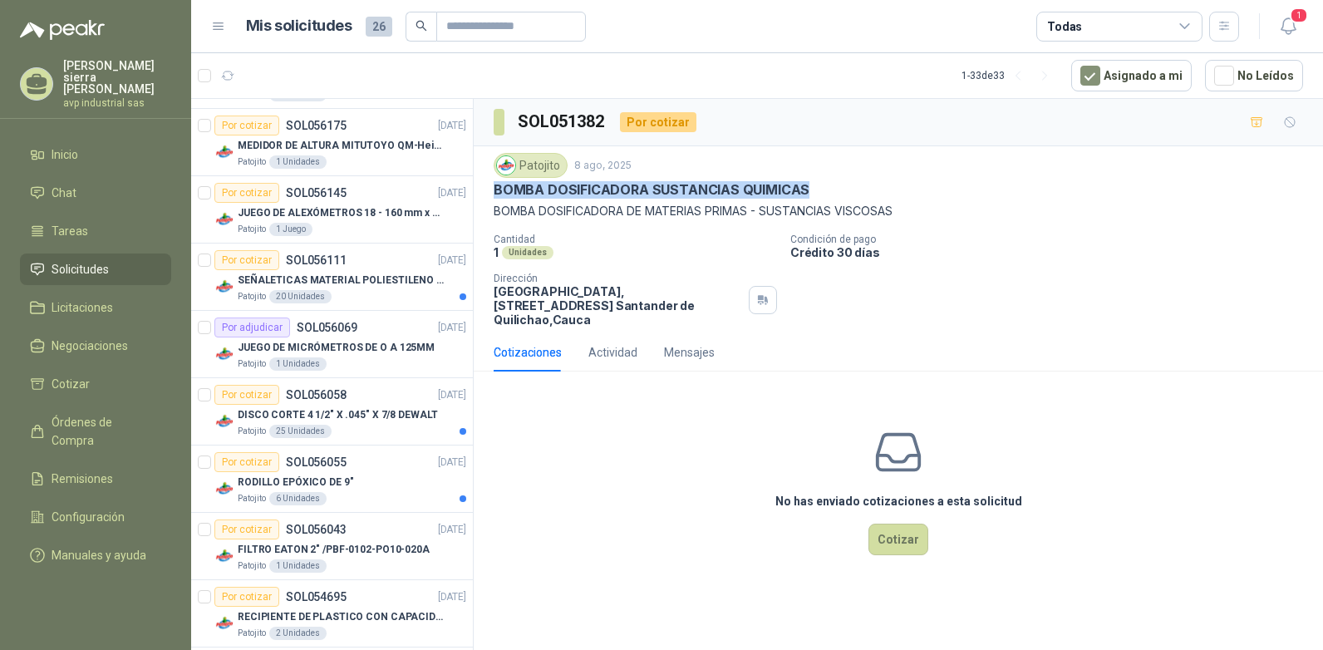
scroll to position [261, 0]
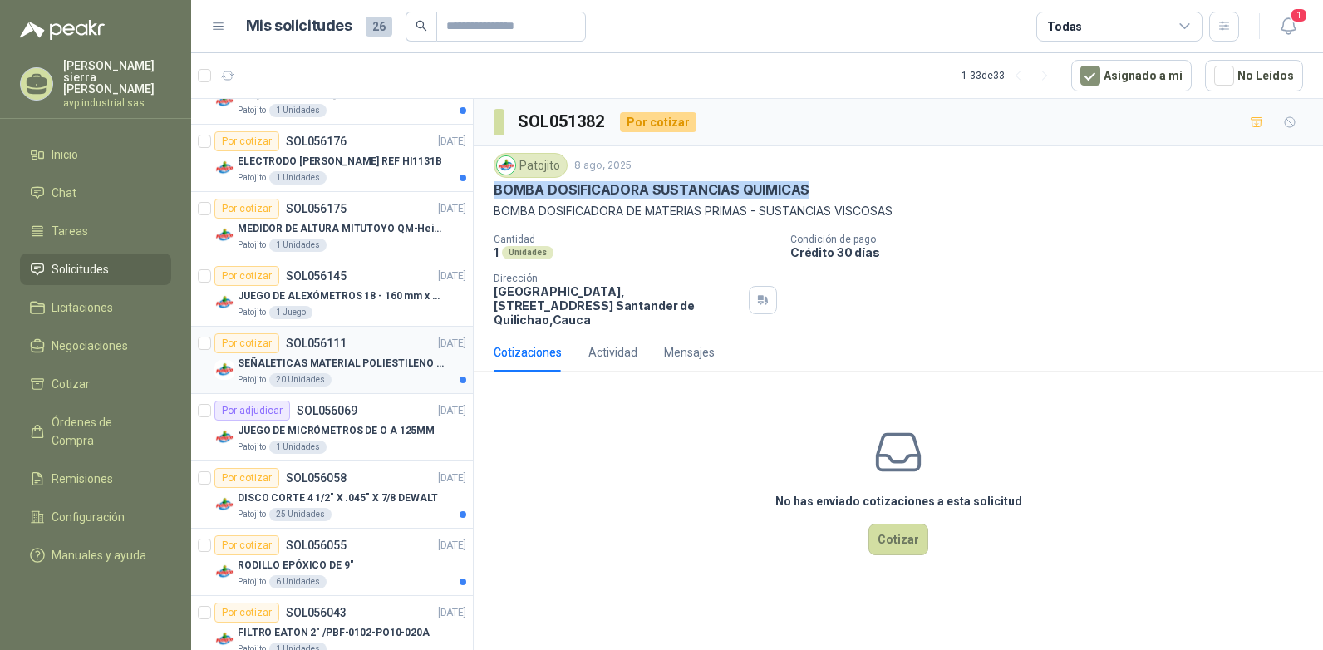
click at [327, 361] on p "SEÑALETICAS MATERIAL POLIESTILENO CON VINILO LAMINADO CALIBRE 60" at bounding box center [341, 364] width 207 height 16
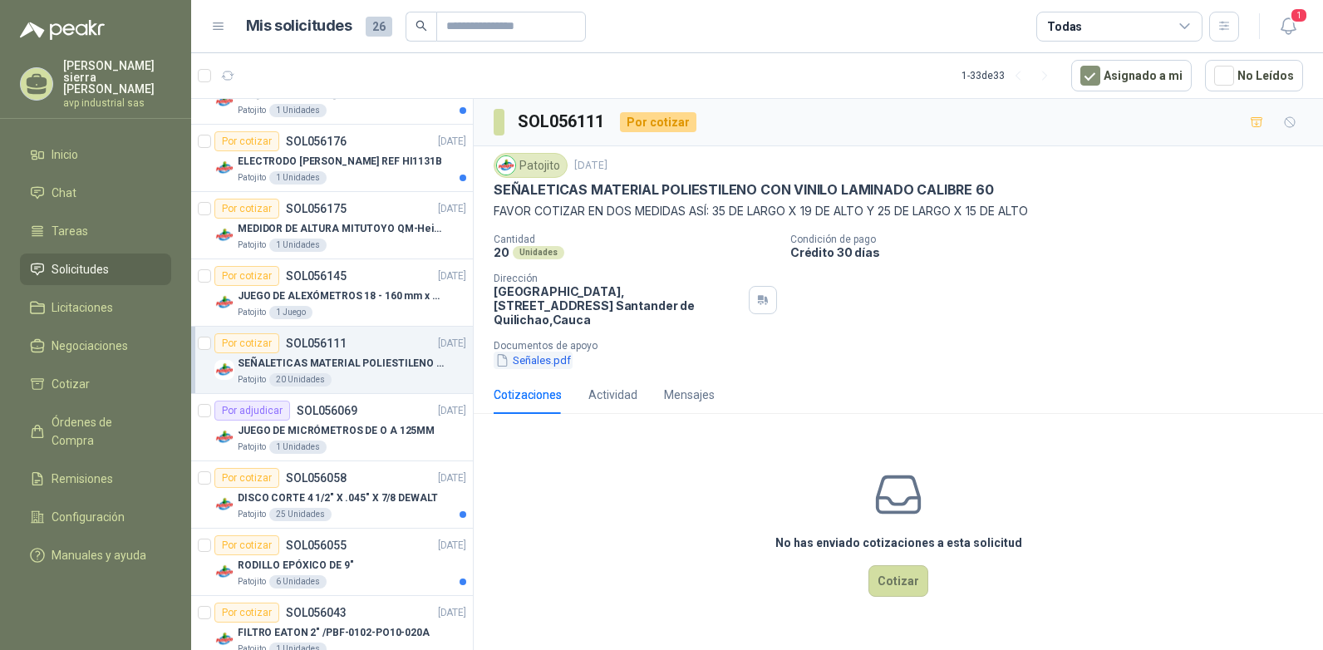
click at [534, 352] on button "Señales.pdf" at bounding box center [533, 360] width 79 height 17
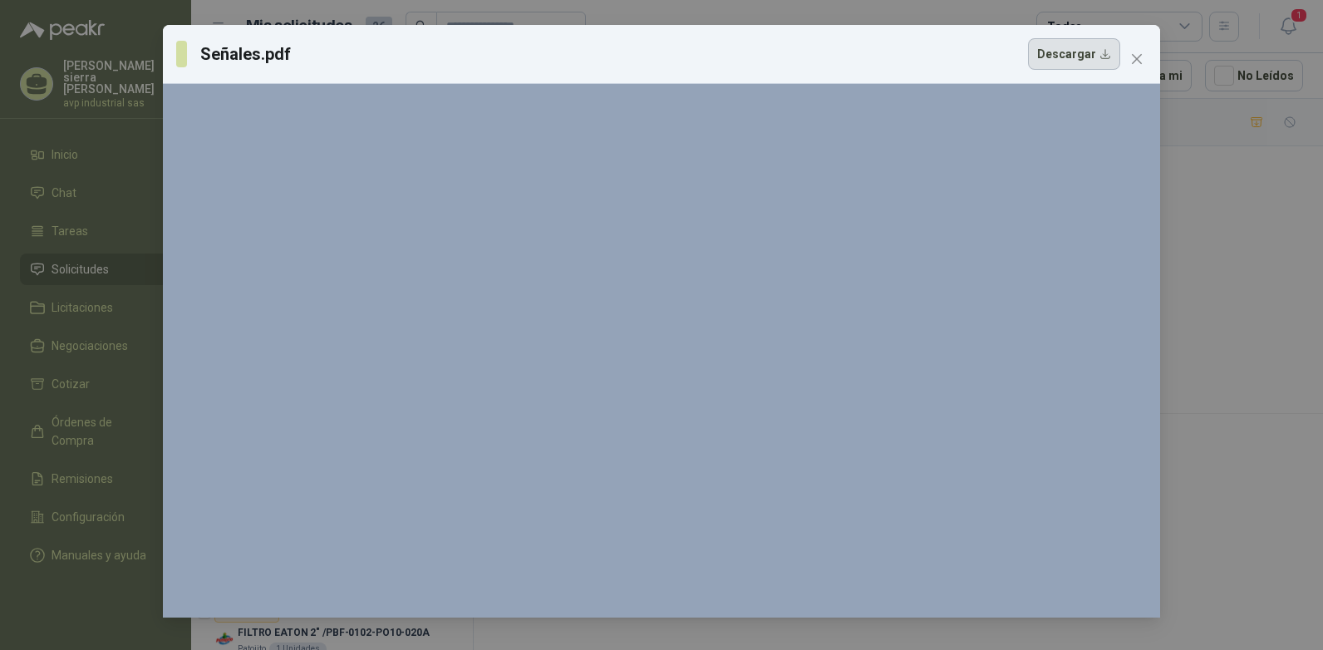
click at [1107, 55] on button "Descargar" at bounding box center [1074, 54] width 92 height 32
click at [1142, 55] on icon "close" at bounding box center [1137, 59] width 10 height 10
